Goal: Navigation & Orientation: Find specific page/section

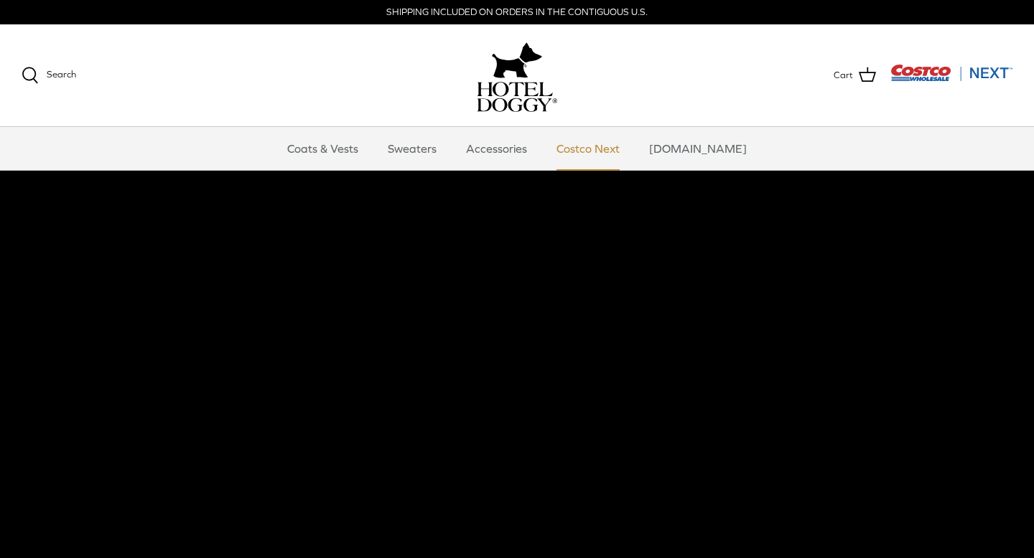
click at [590, 149] on link "Costco Next" at bounding box center [587, 148] width 89 height 43
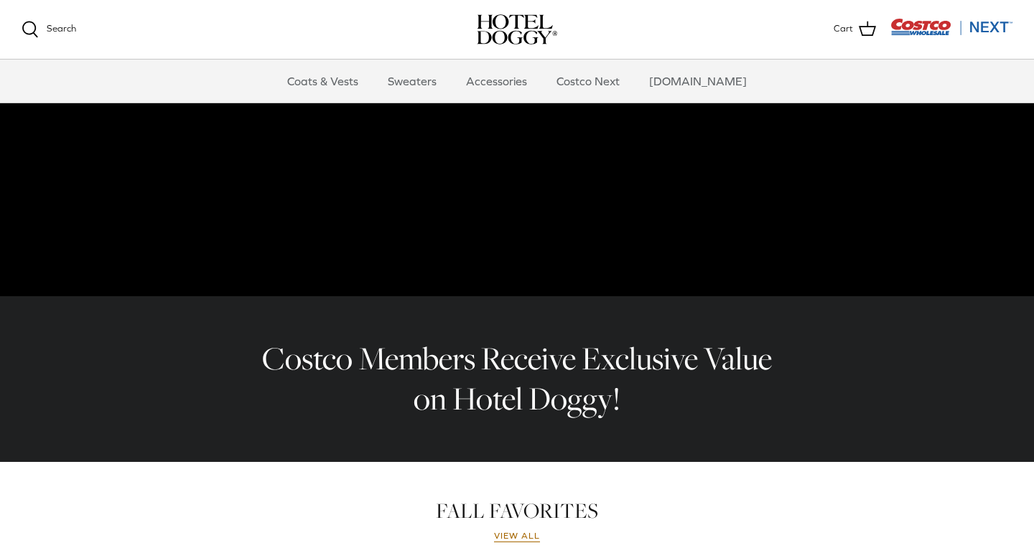
scroll to position [228, 0]
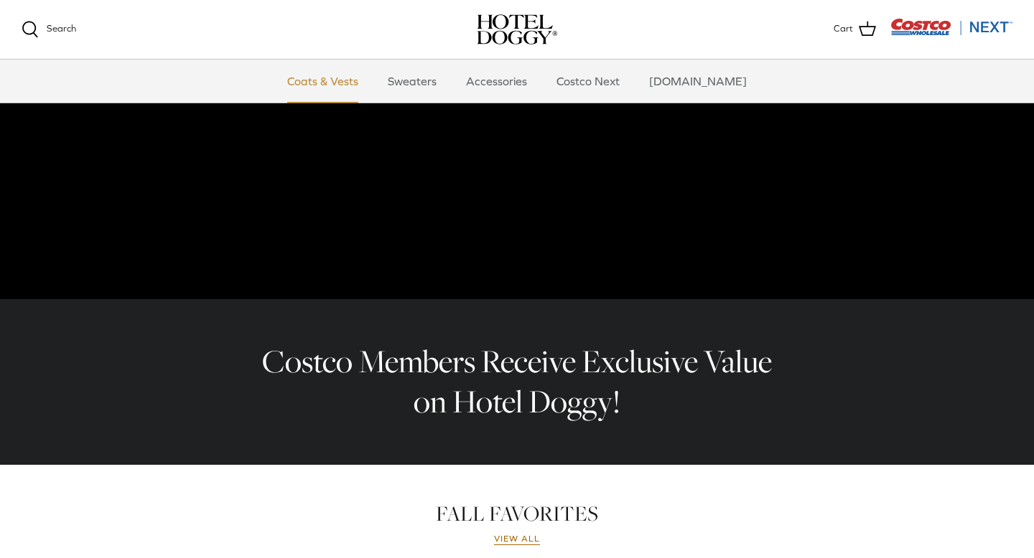
click at [365, 77] on link "Coats & Vests" at bounding box center [322, 81] width 97 height 43
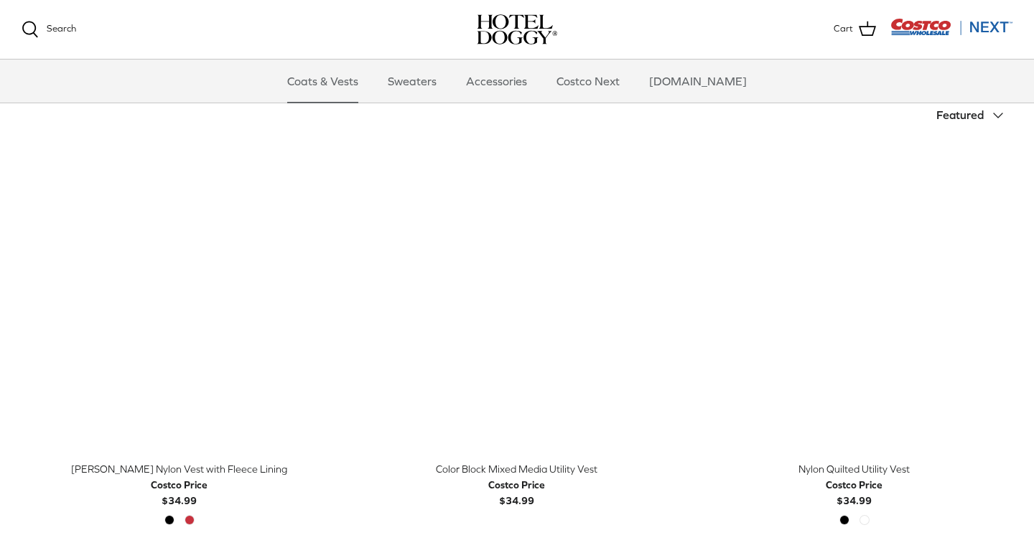
scroll to position [304, 0]
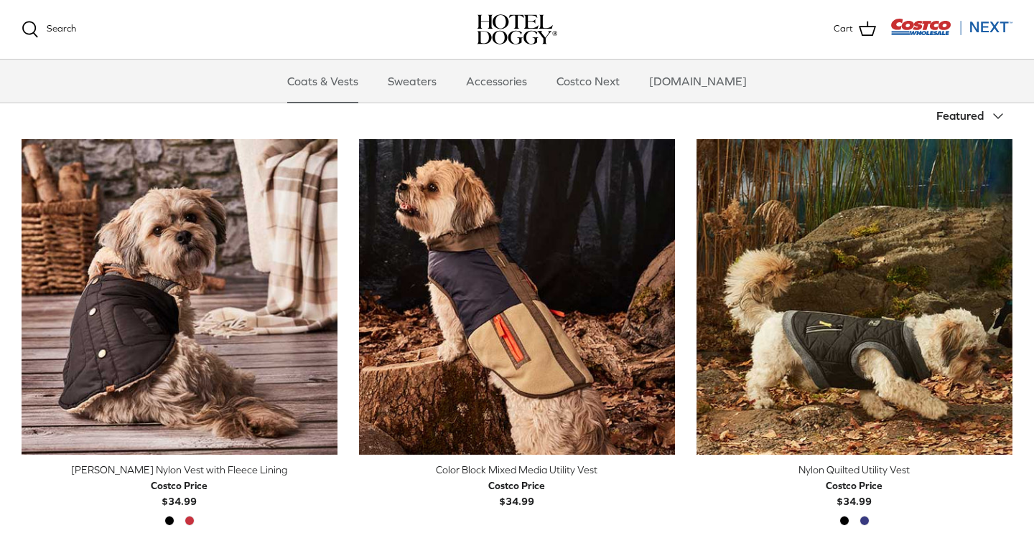
click at [963, 118] on span "Featured" at bounding box center [959, 115] width 47 height 13
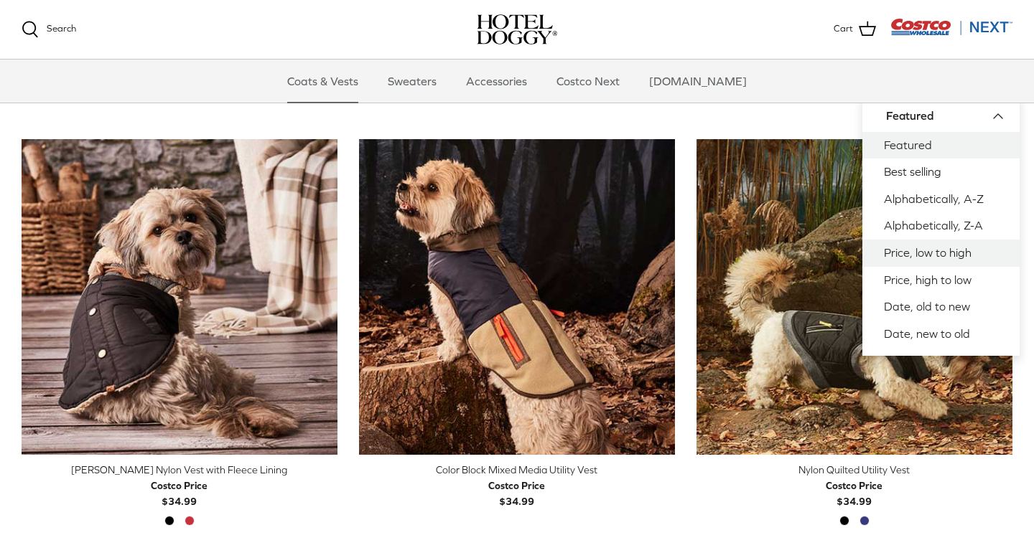
click at [919, 253] on link "Price, low to high" at bounding box center [940, 253] width 157 height 27
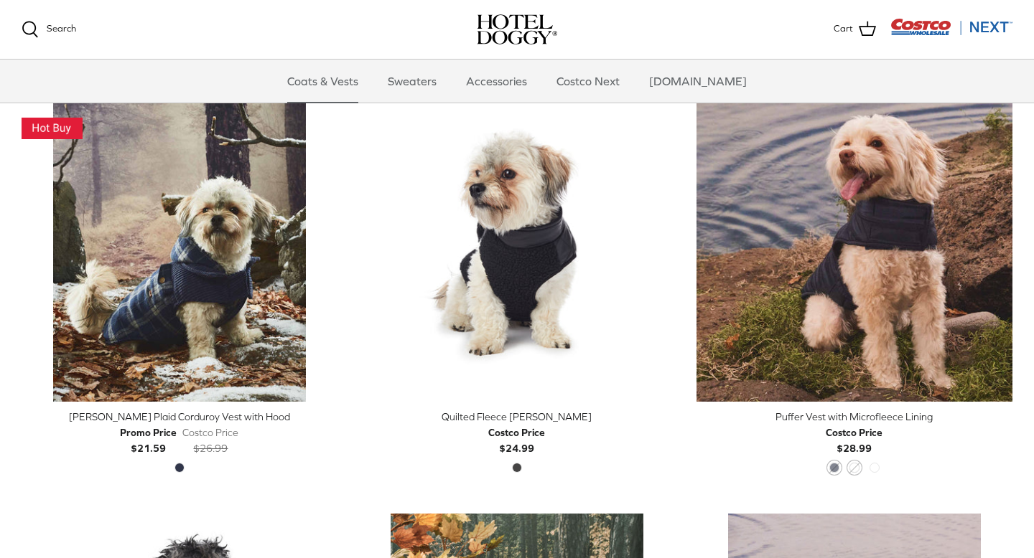
scroll to position [361, 0]
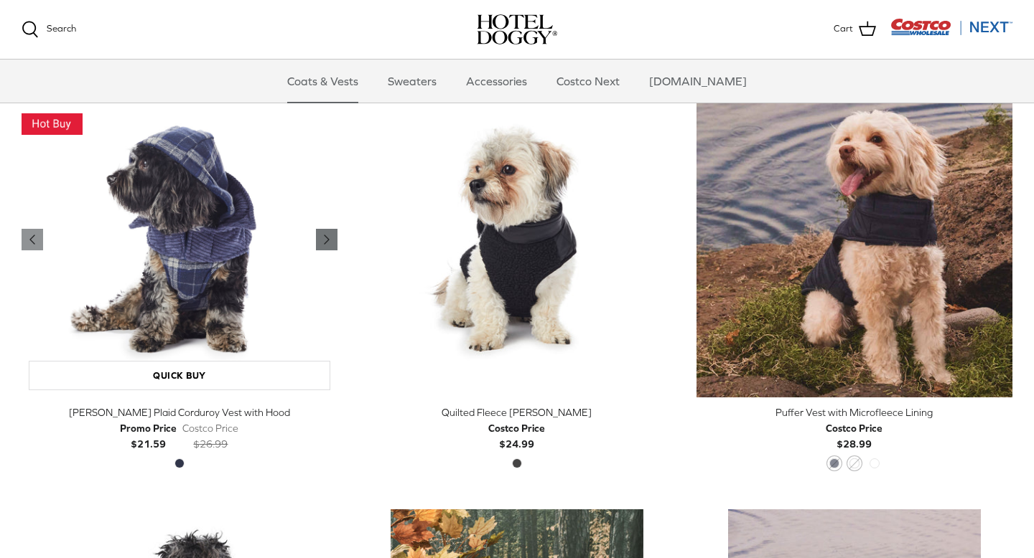
click at [332, 235] on icon "Right" at bounding box center [326, 239] width 17 height 17
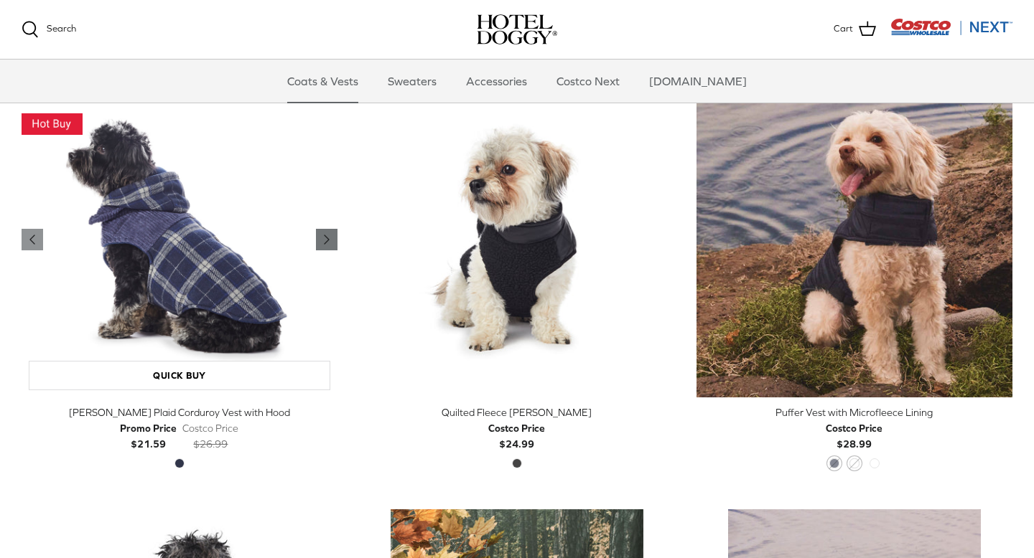
click at [332, 235] on icon "Right" at bounding box center [326, 239] width 17 height 17
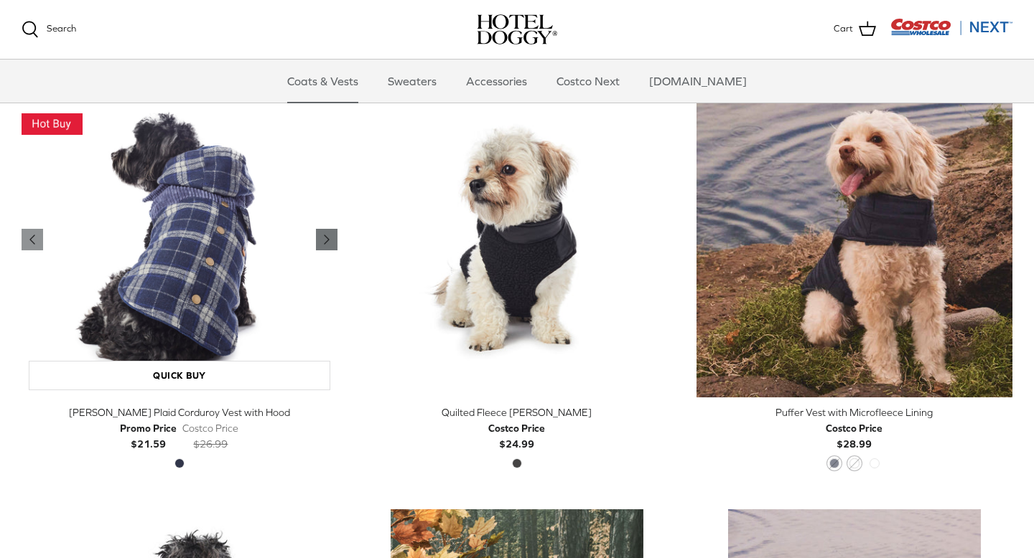
click at [332, 235] on icon "Right" at bounding box center [326, 239] width 17 height 17
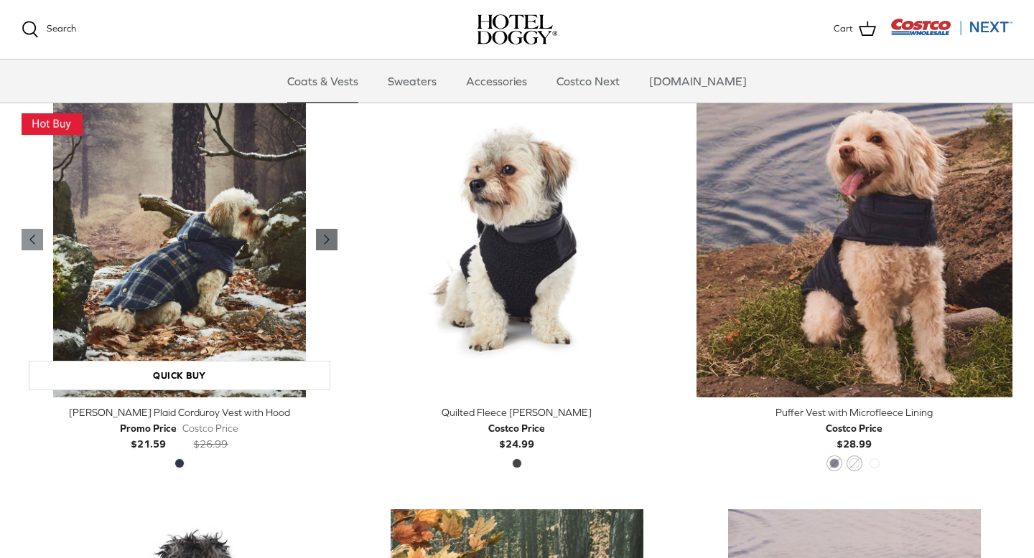
click at [332, 235] on icon "Right" at bounding box center [326, 239] width 17 height 17
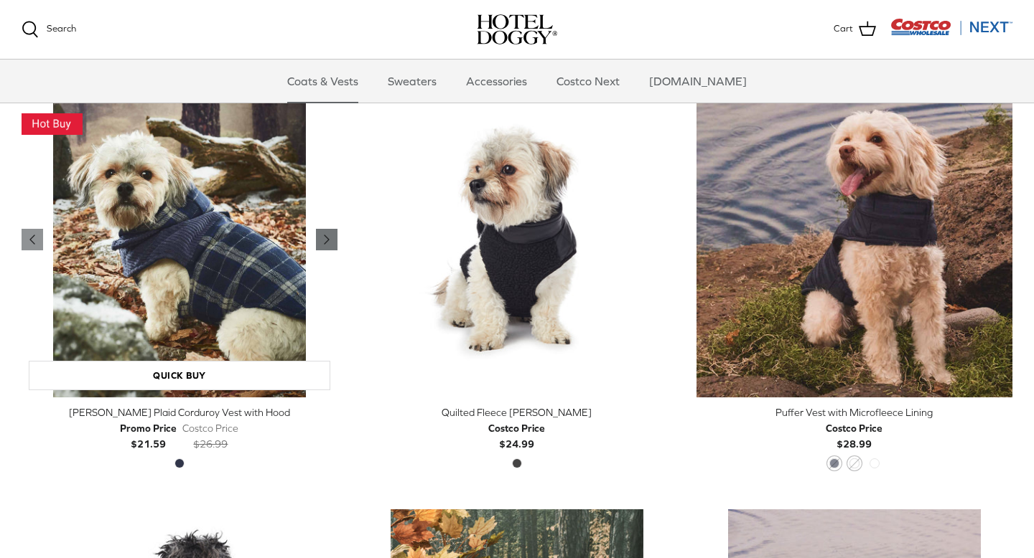
click at [332, 235] on icon "Right" at bounding box center [326, 239] width 17 height 17
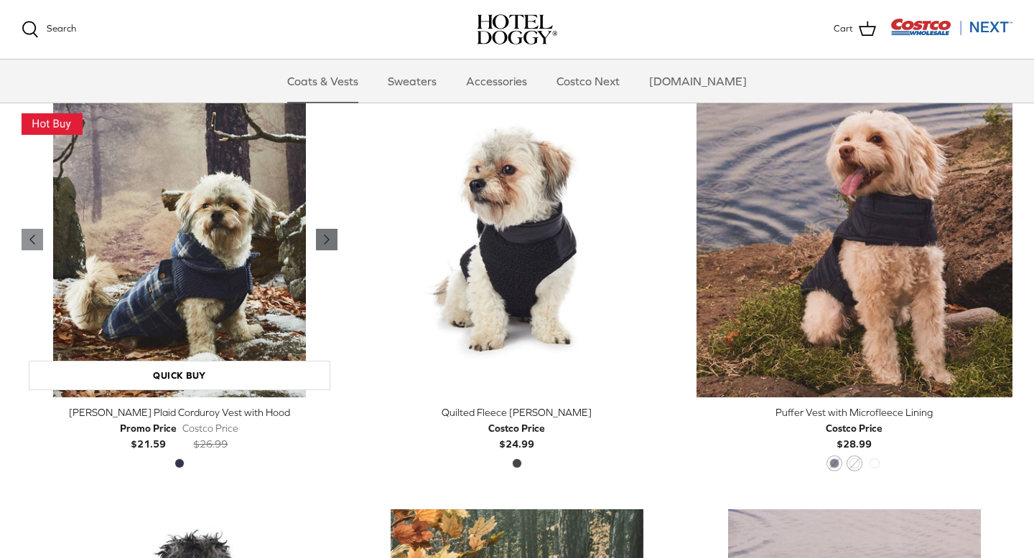
click at [332, 235] on icon "Right" at bounding box center [326, 239] width 17 height 17
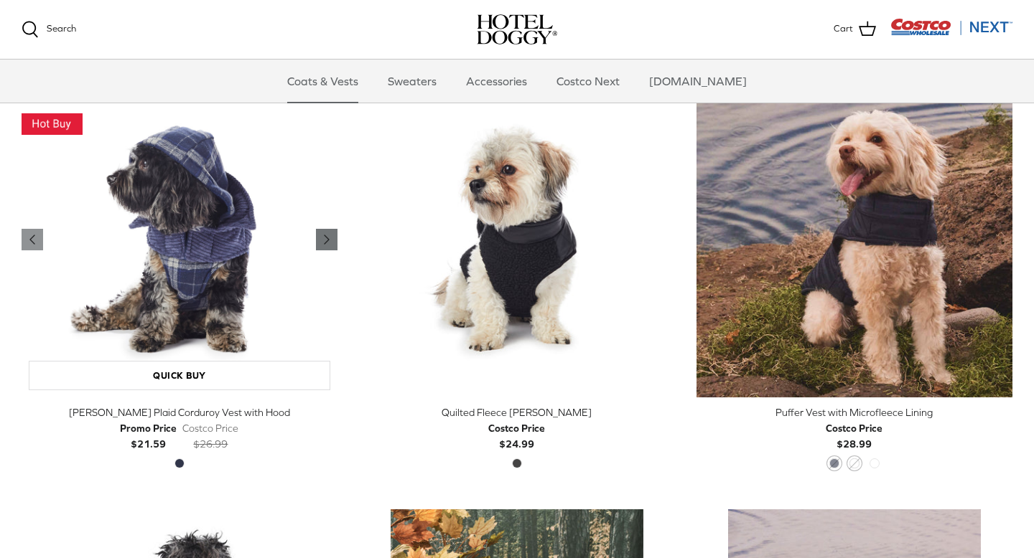
click at [332, 235] on icon "Right" at bounding box center [326, 239] width 17 height 17
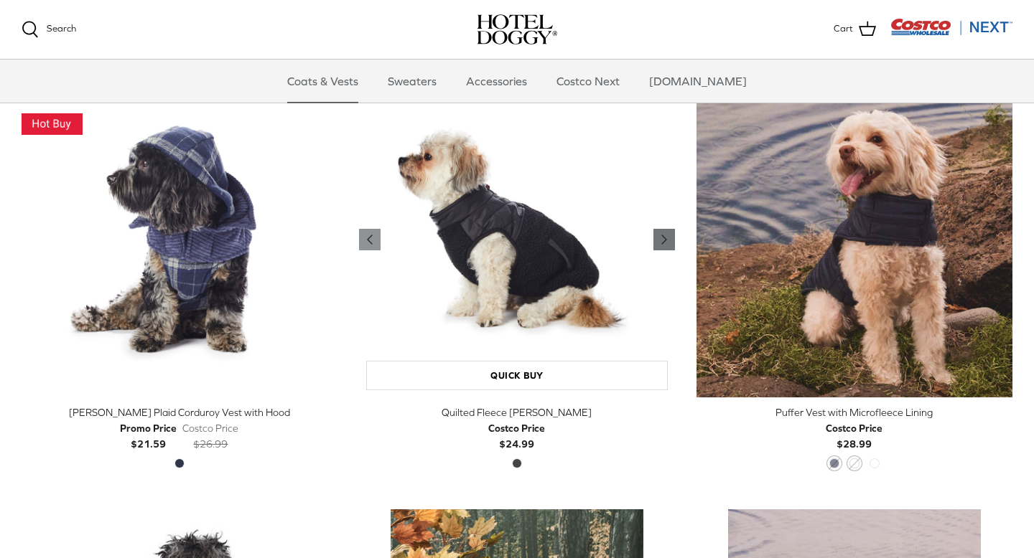
click at [659, 241] on icon "Right" at bounding box center [663, 239] width 17 height 17
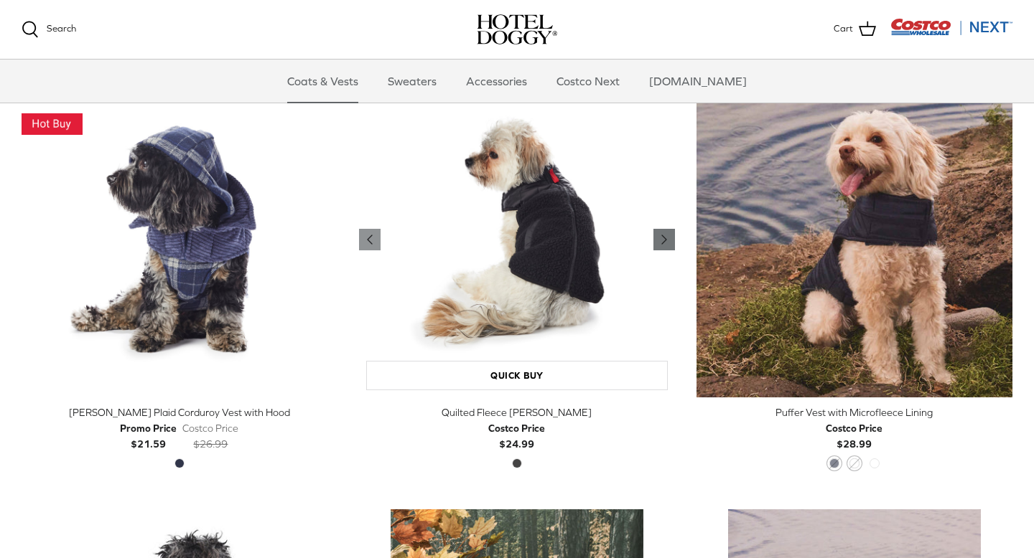
click at [659, 241] on icon "Right" at bounding box center [663, 239] width 17 height 17
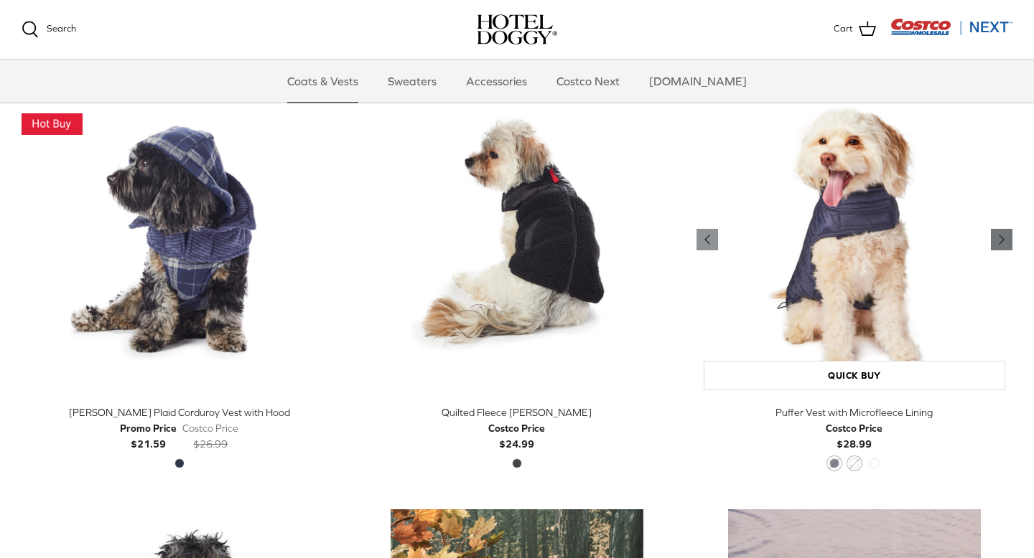
click at [997, 236] on icon "Right" at bounding box center [1001, 239] width 17 height 17
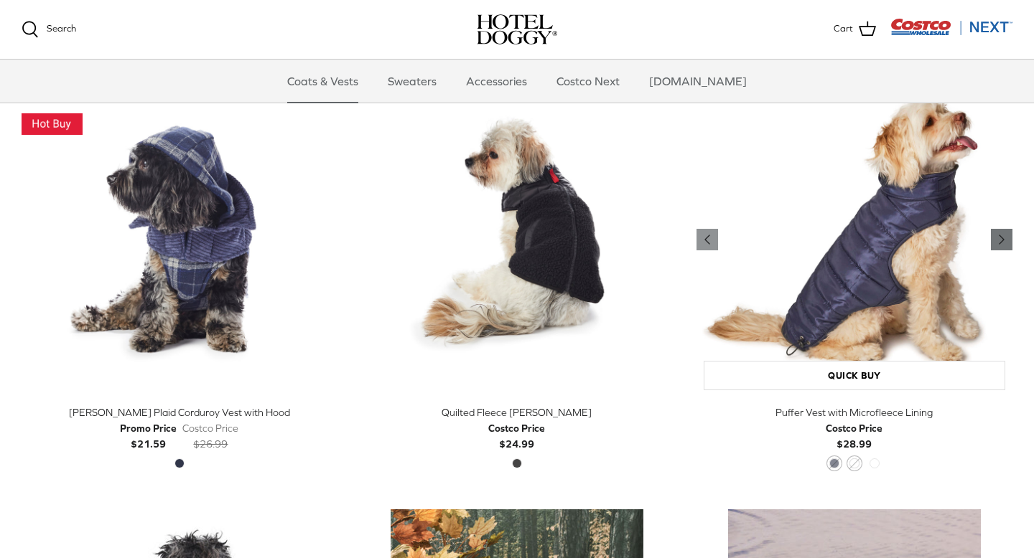
click at [997, 236] on icon "Right" at bounding box center [1001, 239] width 17 height 17
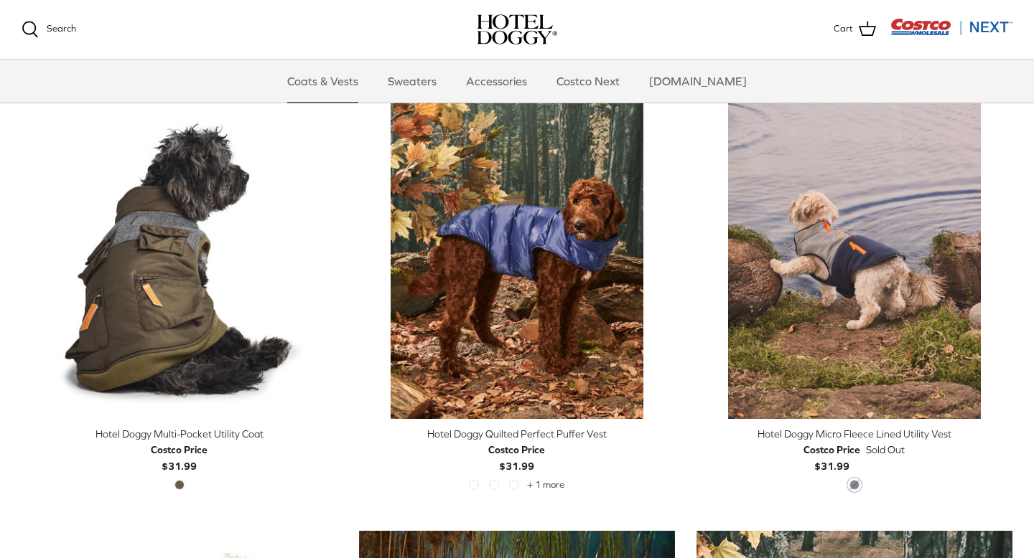
scroll to position [731, 0]
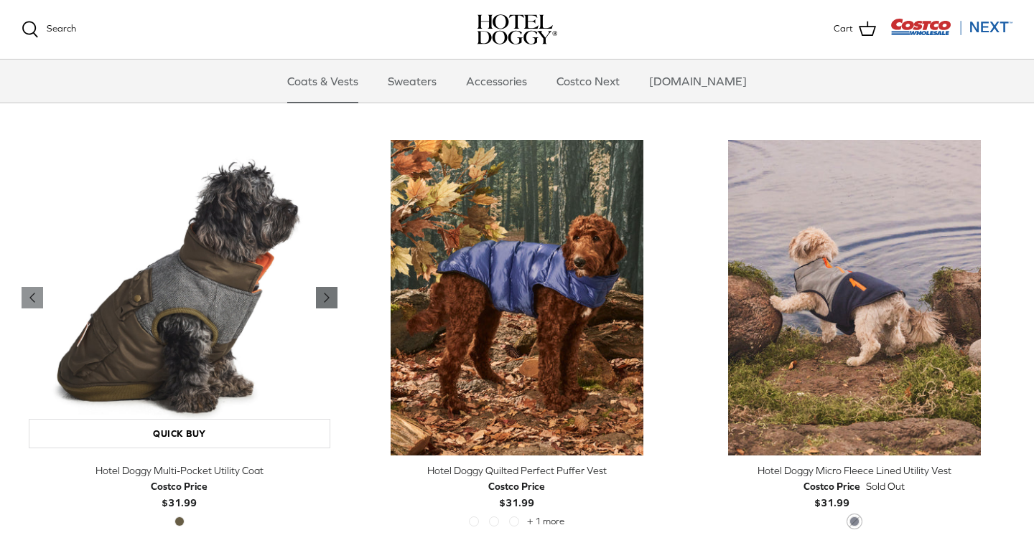
click at [324, 297] on polyline "Previous" at bounding box center [326, 298] width 4 height 9
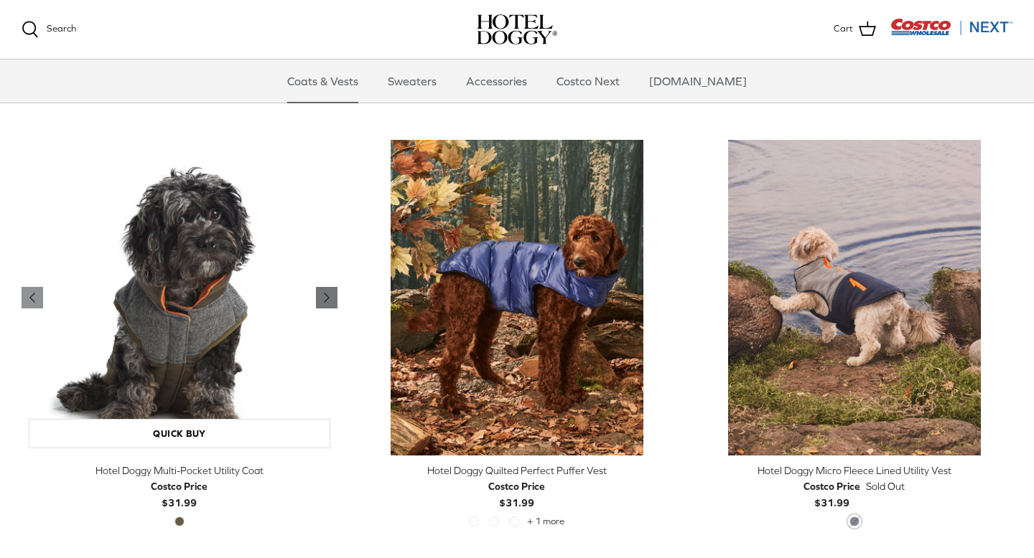
click at [324, 297] on polyline "Previous" at bounding box center [326, 298] width 4 height 9
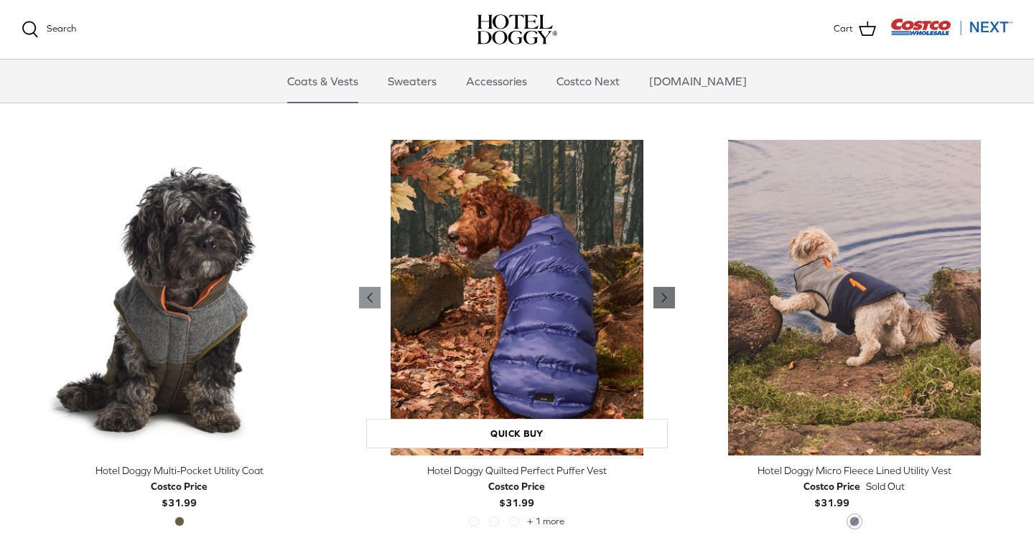
click at [668, 295] on icon "Right" at bounding box center [663, 297] width 17 height 17
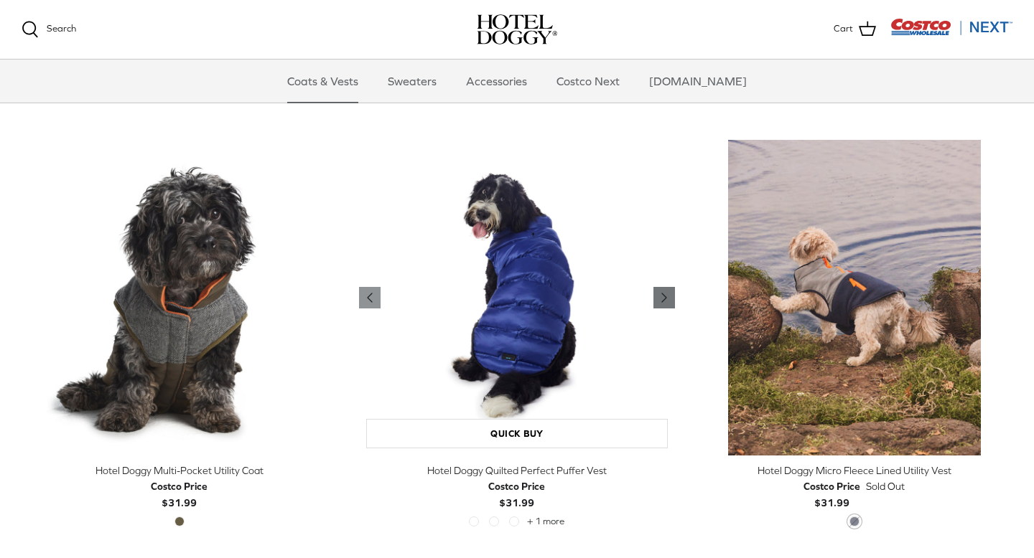
click at [668, 295] on icon "Right" at bounding box center [663, 297] width 17 height 17
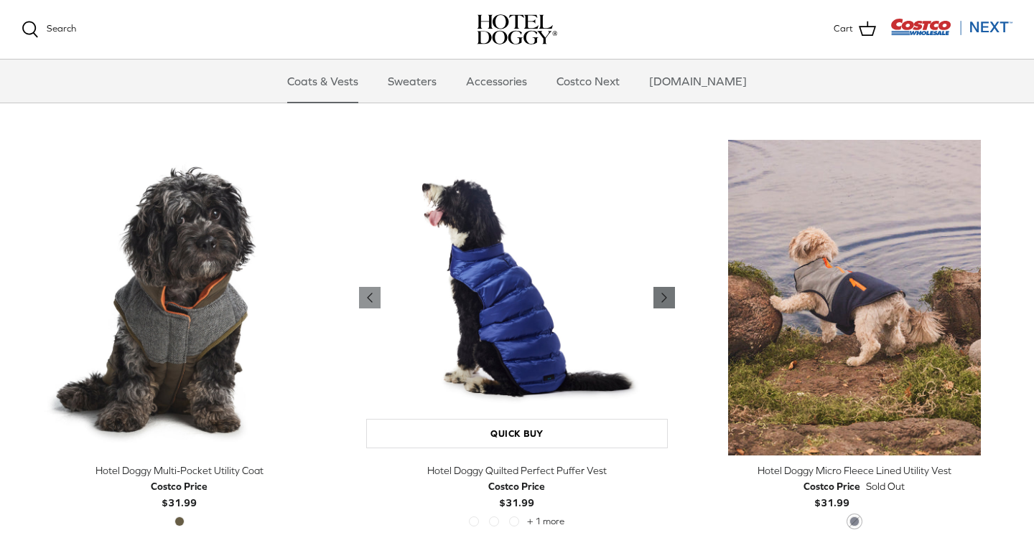
click at [668, 295] on icon "Right" at bounding box center [663, 297] width 17 height 17
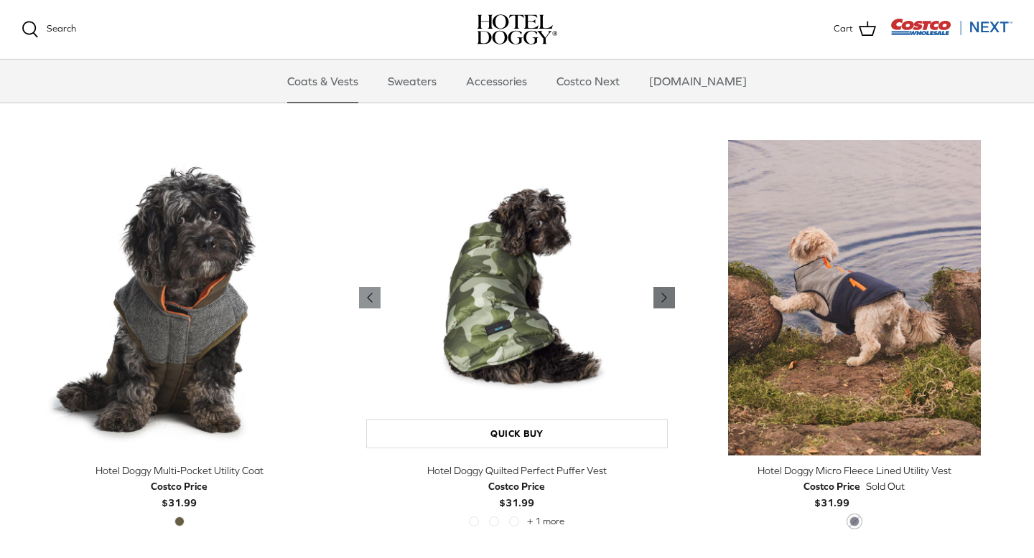
click at [668, 295] on icon "Right" at bounding box center [663, 297] width 17 height 17
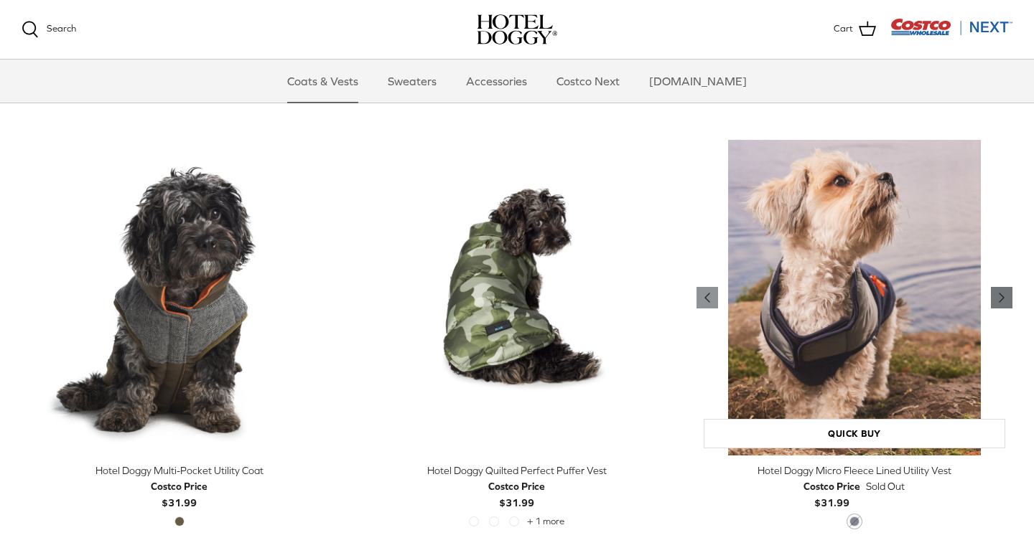
click at [1005, 299] on icon "Right" at bounding box center [1001, 297] width 17 height 17
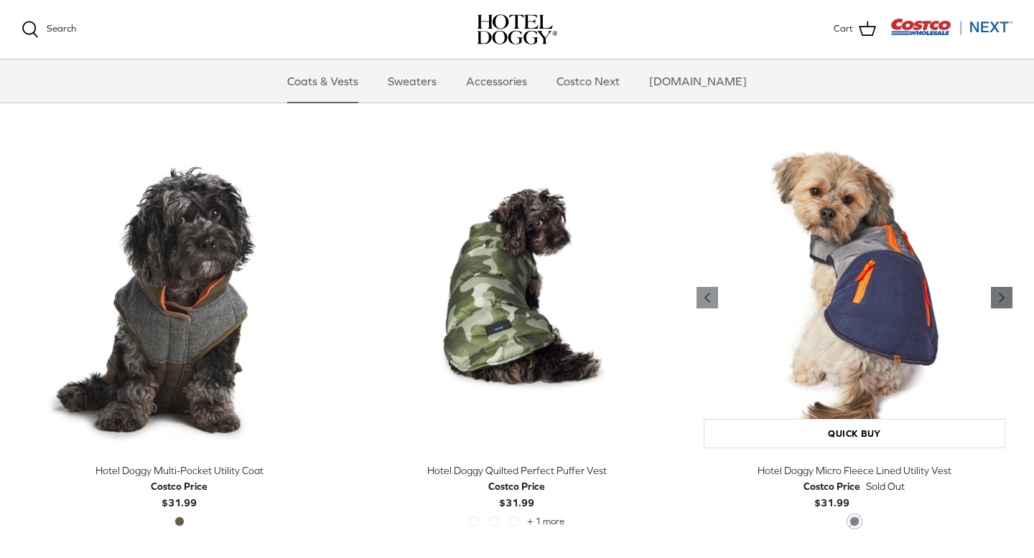
click at [1005, 299] on icon "Right" at bounding box center [1001, 297] width 17 height 17
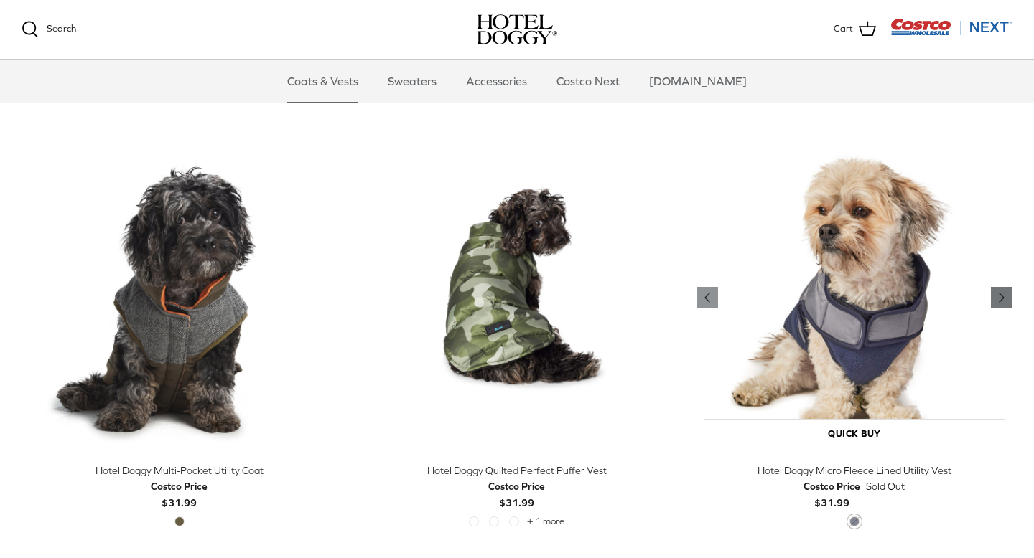
click at [1005, 299] on icon "Right" at bounding box center [1001, 297] width 17 height 17
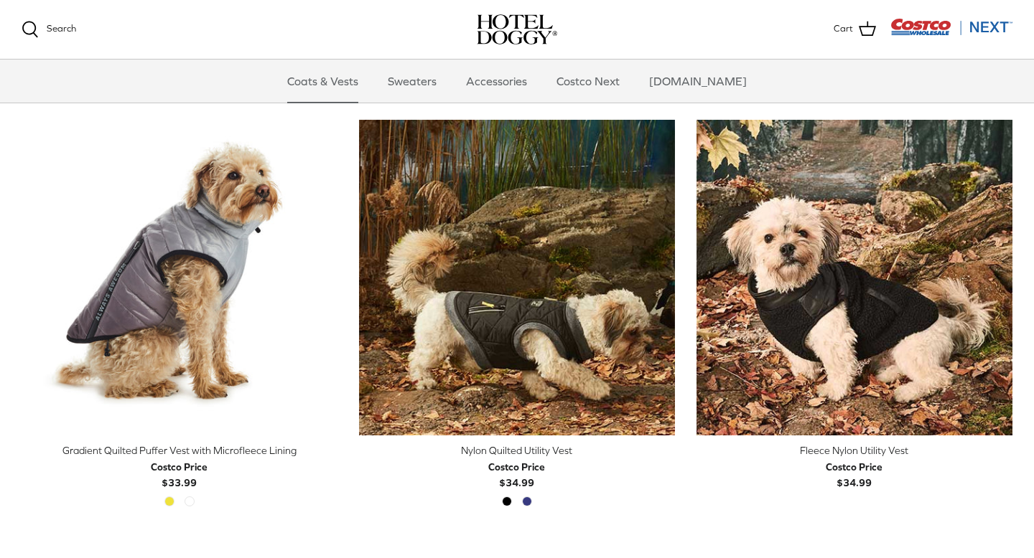
scroll to position [1179, 0]
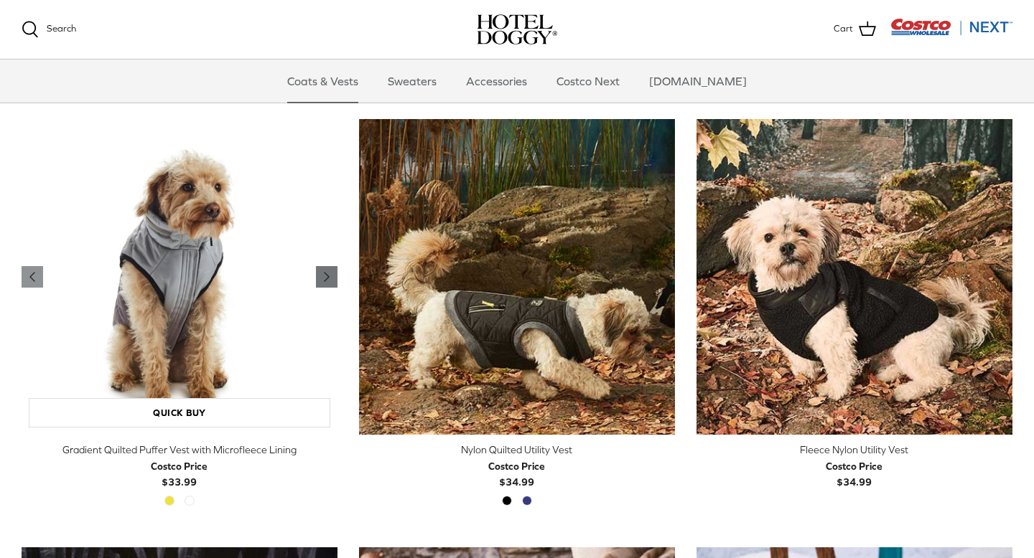
click at [327, 279] on icon "Right" at bounding box center [326, 276] width 17 height 17
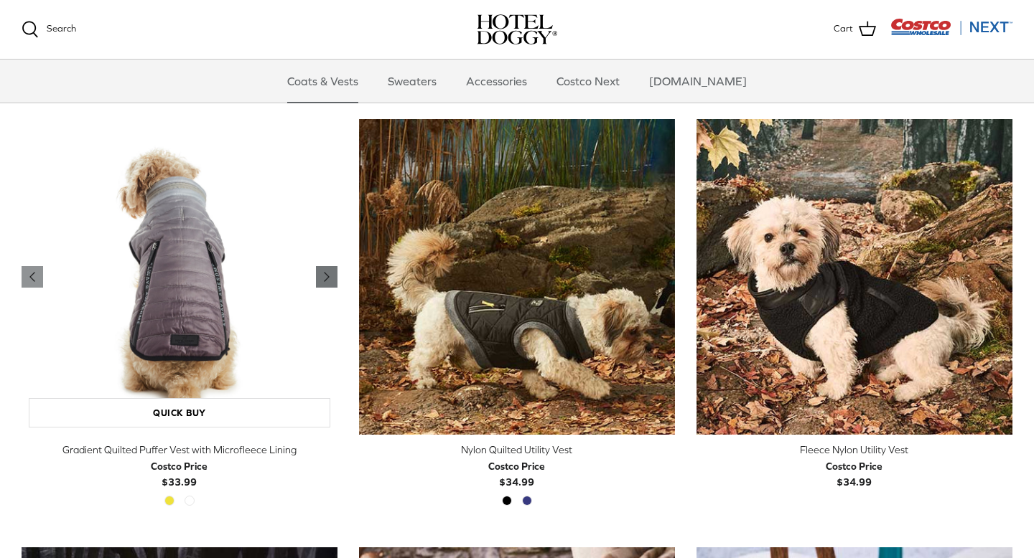
click at [327, 279] on icon "Right" at bounding box center [326, 276] width 17 height 17
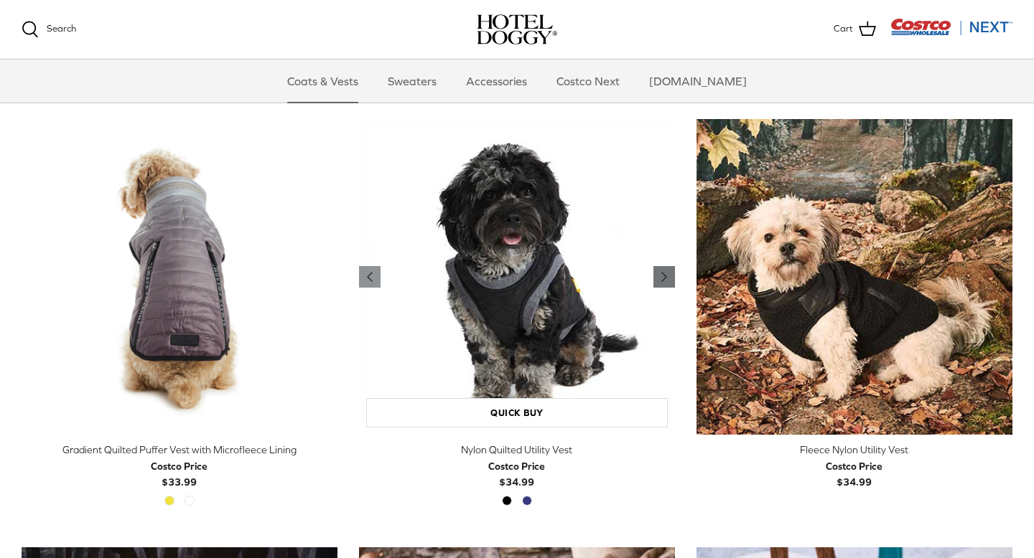
click at [663, 280] on polyline "Previous" at bounding box center [664, 277] width 4 height 9
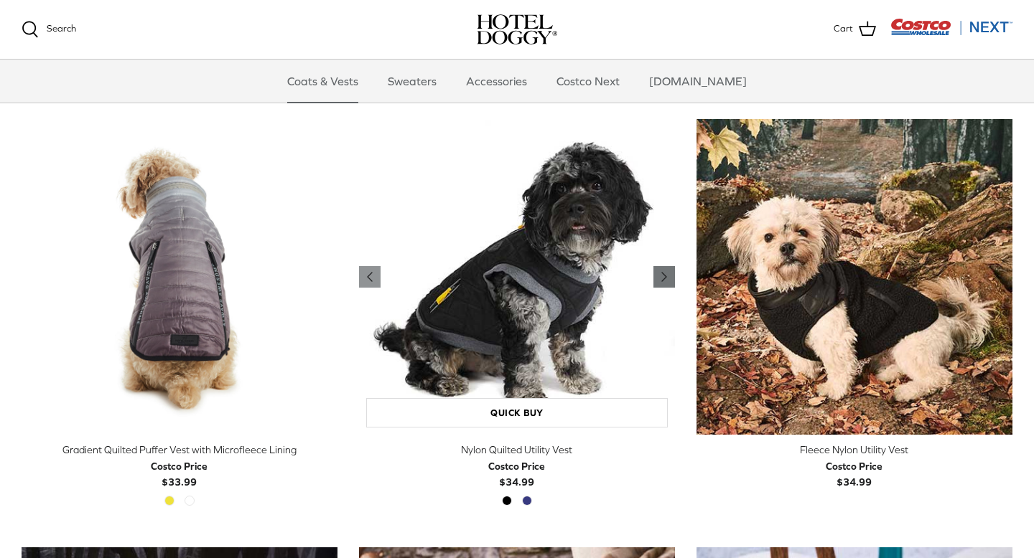
click at [663, 280] on polyline "Previous" at bounding box center [664, 277] width 4 height 9
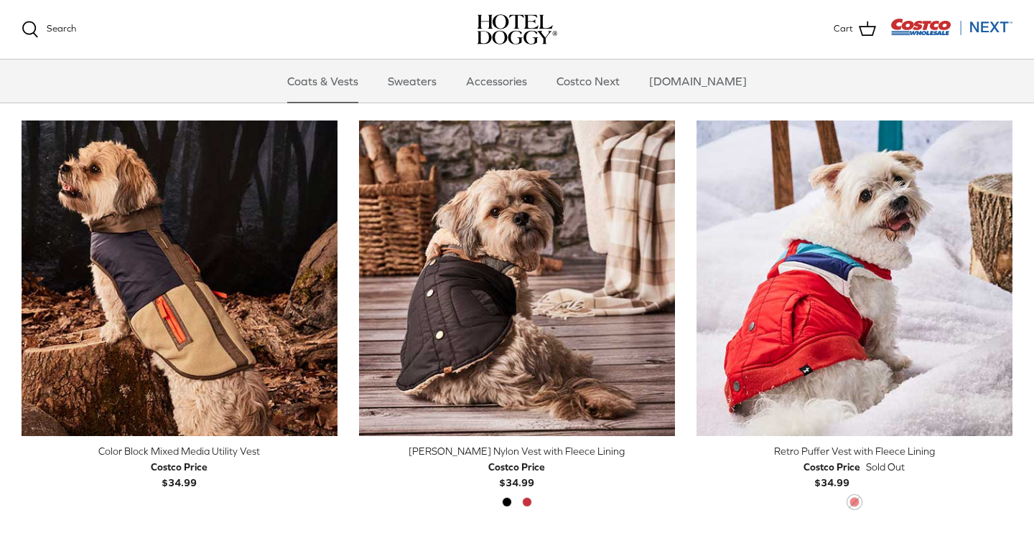
scroll to position [1620, 0]
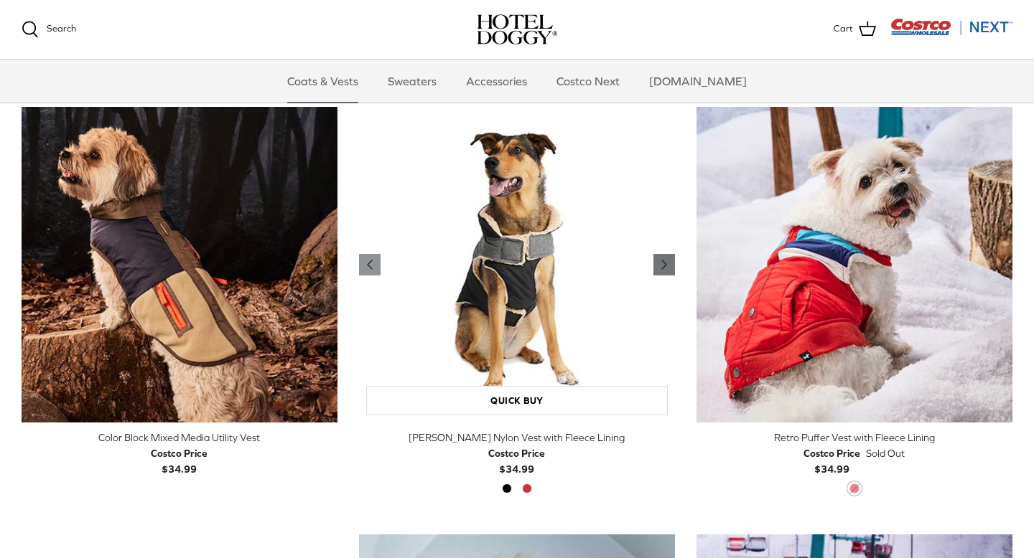
click at [667, 262] on icon "Right" at bounding box center [663, 264] width 17 height 17
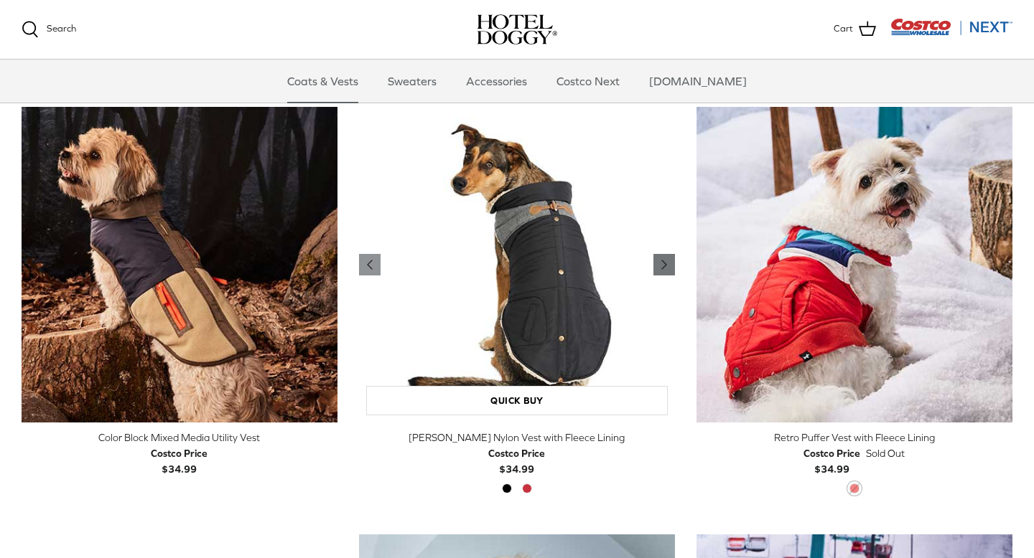
click at [667, 262] on icon "Right" at bounding box center [663, 264] width 17 height 17
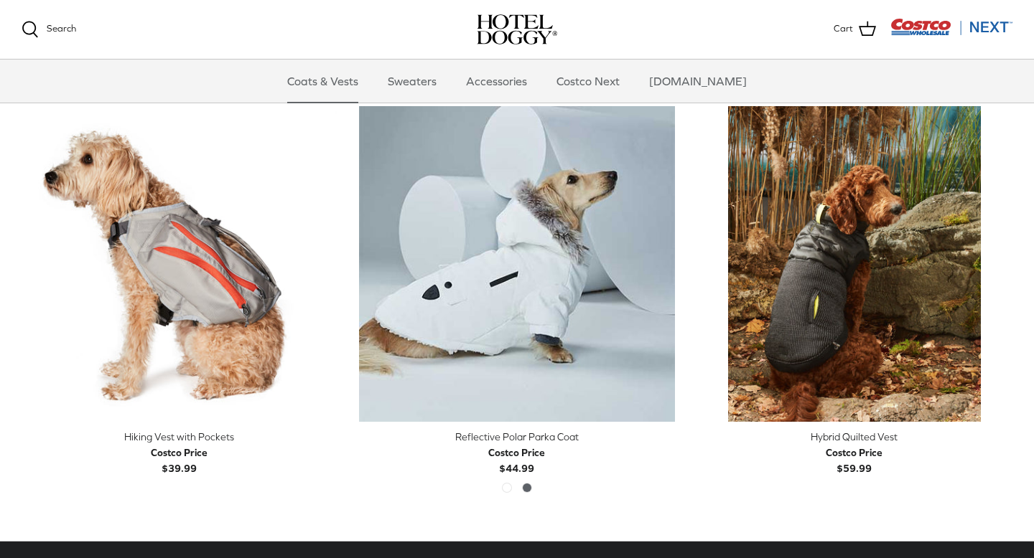
scroll to position [2936, 0]
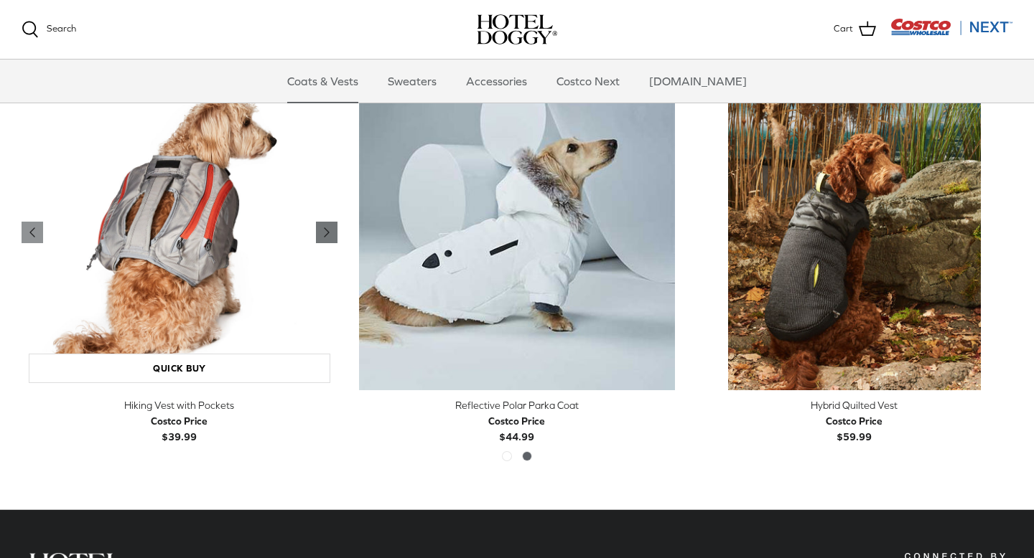
click at [332, 229] on icon "Right" at bounding box center [326, 232] width 17 height 17
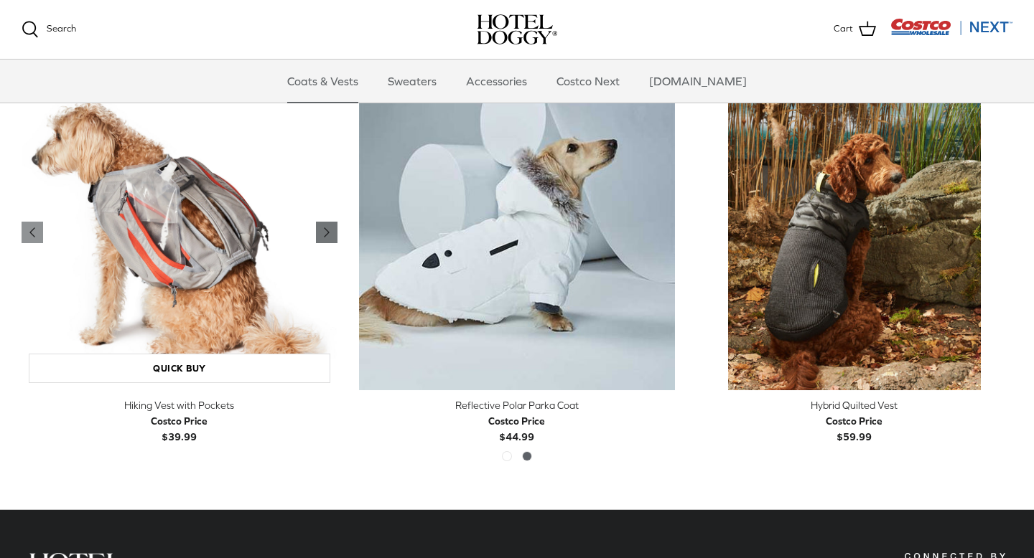
click at [332, 229] on icon "Right" at bounding box center [326, 232] width 17 height 17
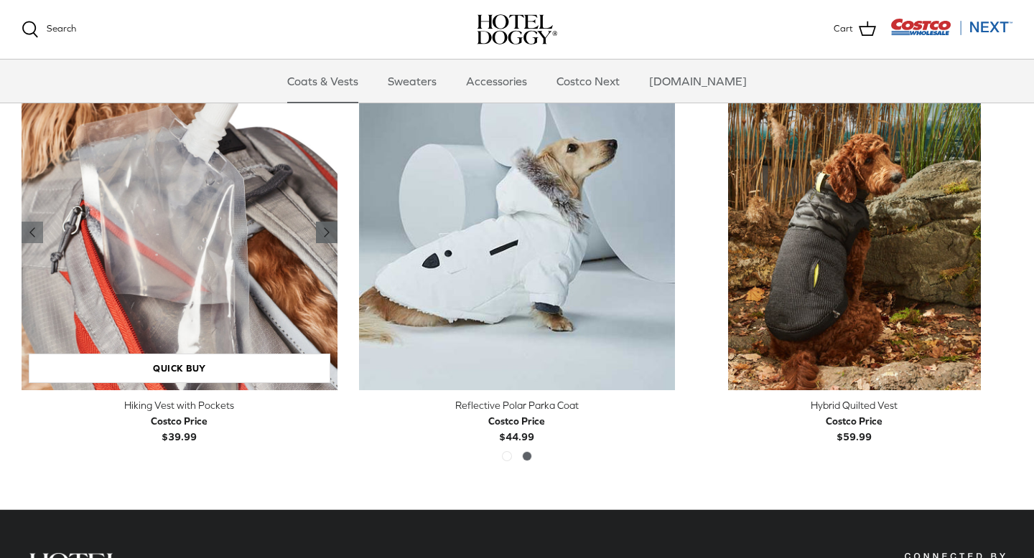
click at [332, 229] on icon "Right" at bounding box center [326, 232] width 17 height 17
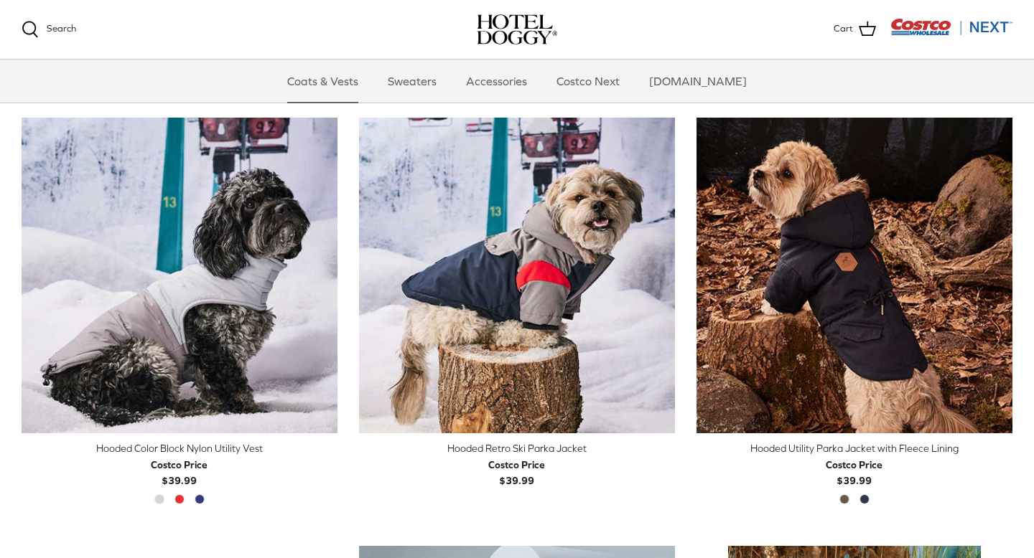
scroll to position [2466, 0]
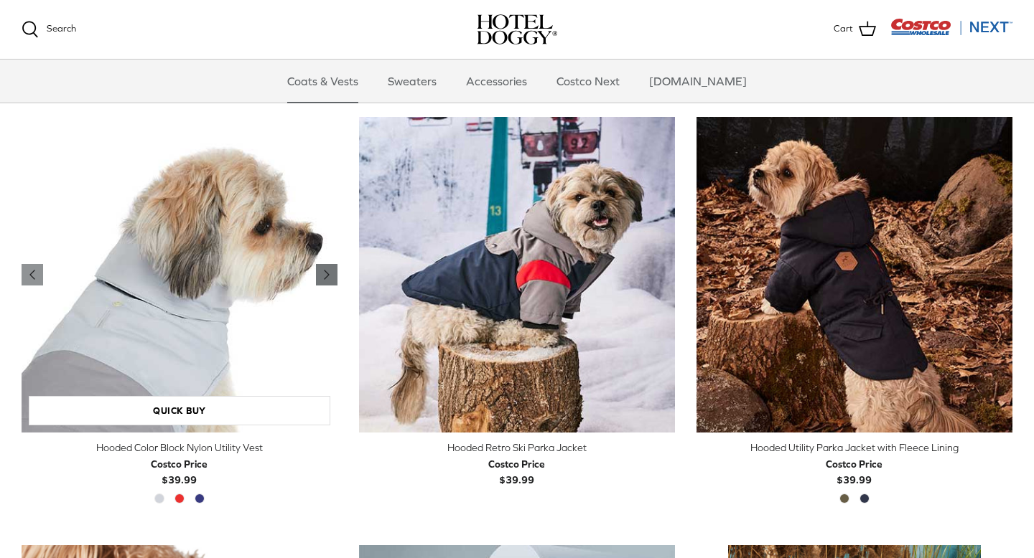
click at [332, 273] on icon "Right" at bounding box center [326, 274] width 17 height 17
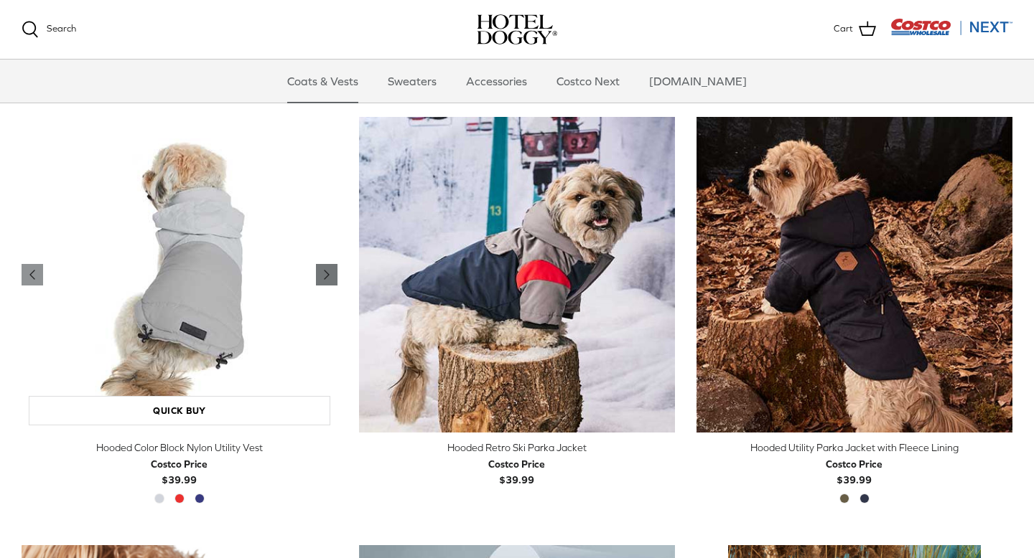
click at [332, 273] on icon "Right" at bounding box center [326, 274] width 17 height 17
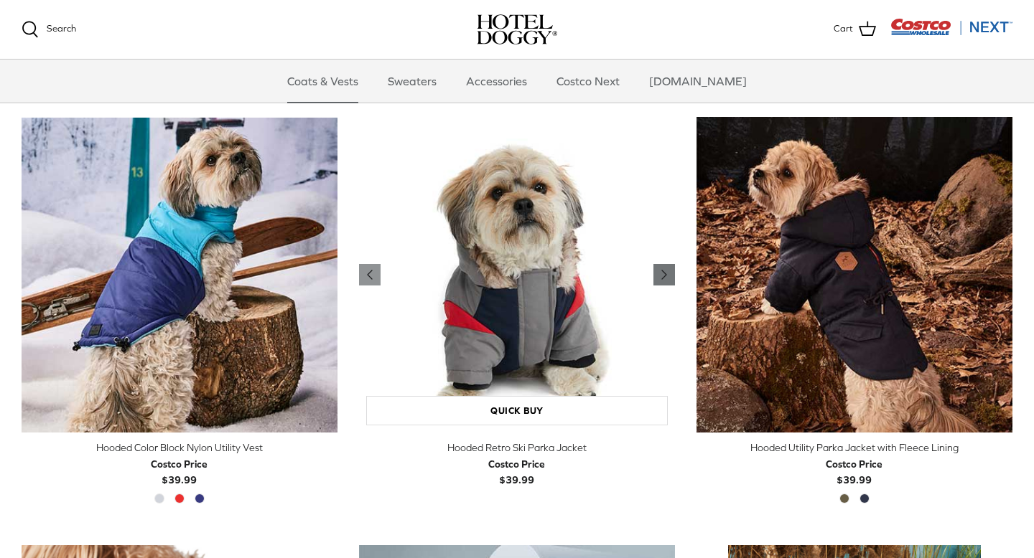
click at [665, 271] on icon "Right" at bounding box center [663, 274] width 17 height 17
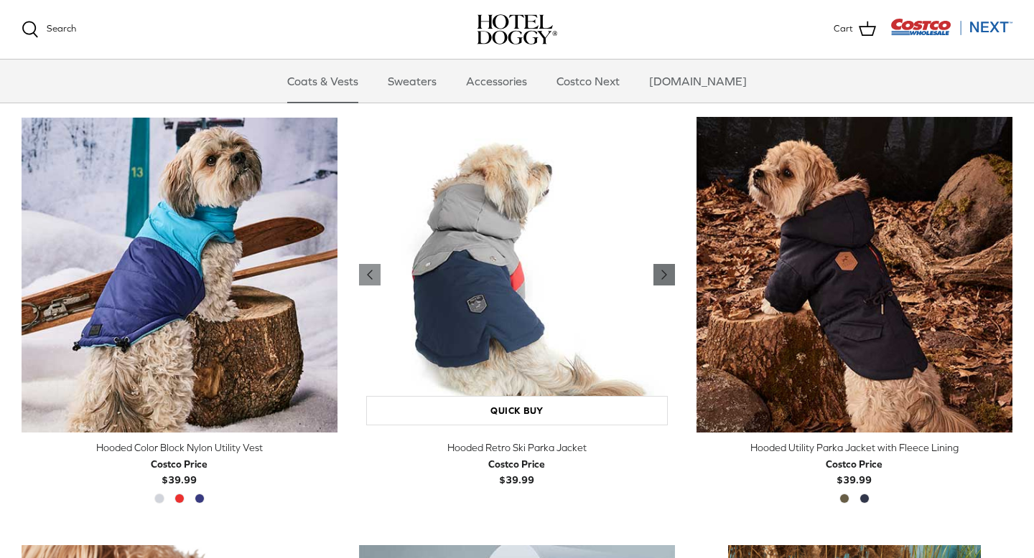
click at [665, 271] on icon "Right" at bounding box center [663, 274] width 17 height 17
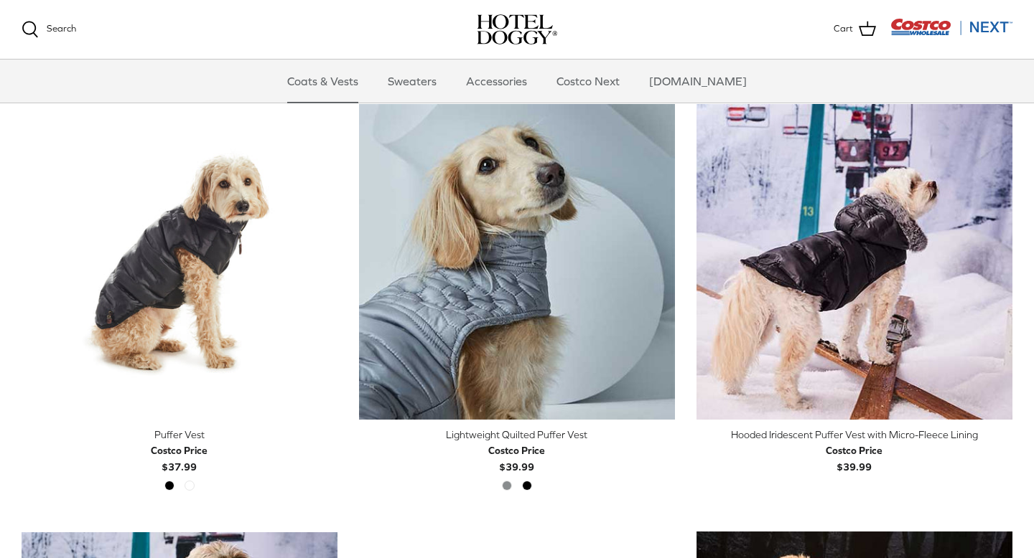
scroll to position [2049, 0]
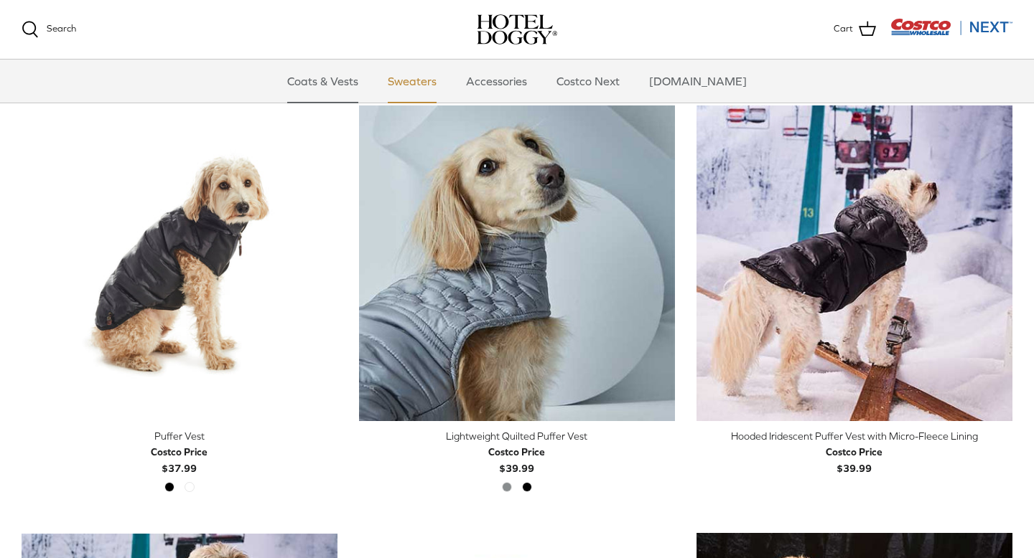
click at [433, 78] on link "Sweaters" at bounding box center [412, 81] width 75 height 43
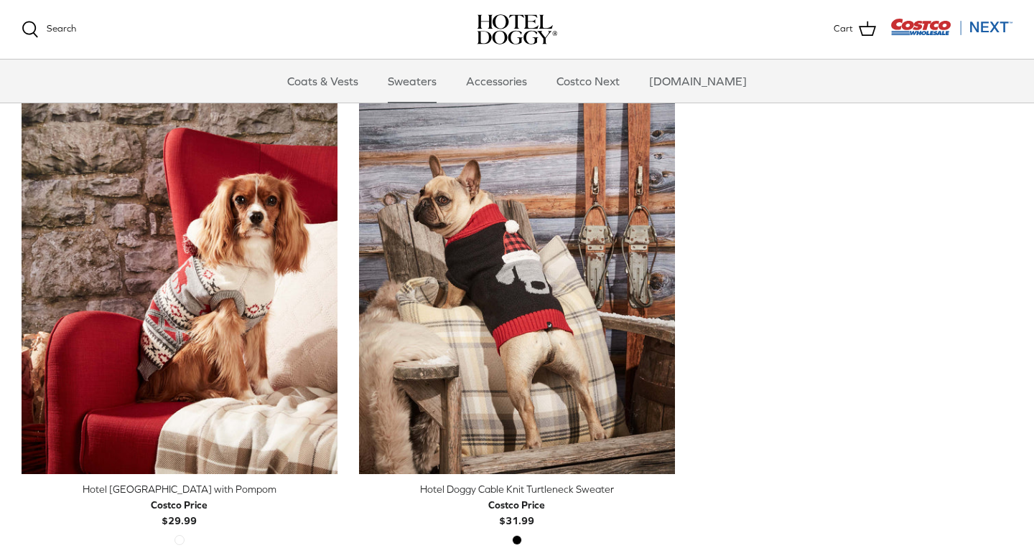
scroll to position [362, 0]
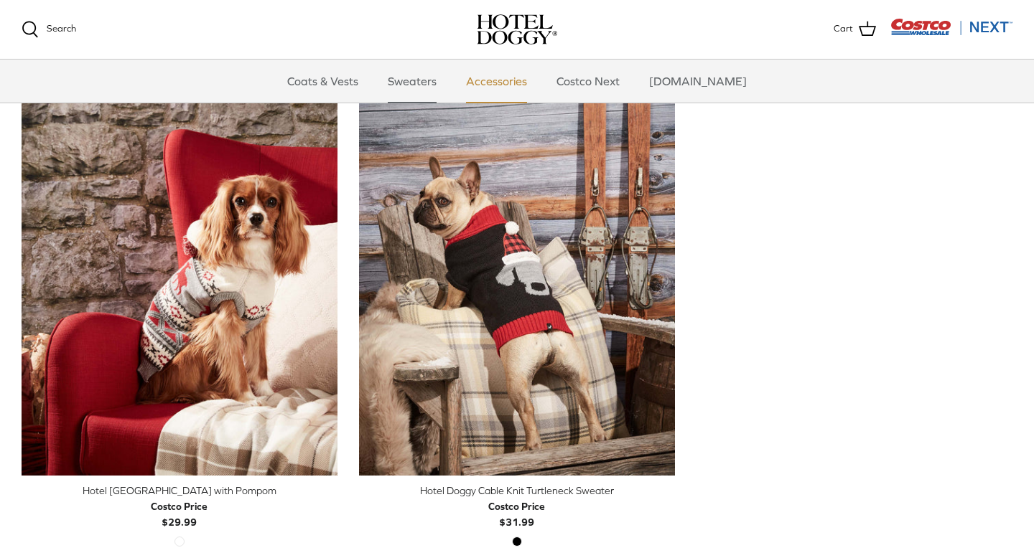
click at [526, 88] on link "Accessories" at bounding box center [496, 81] width 87 height 43
